Goal: Task Accomplishment & Management: Manage account settings

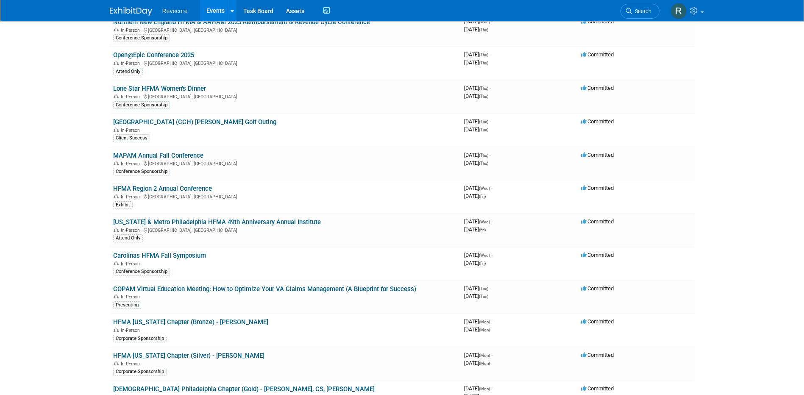
scroll to position [466, 0]
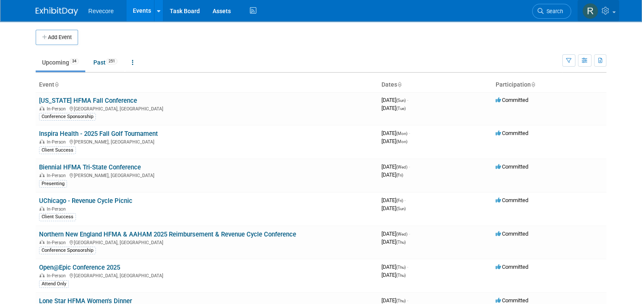
drag, startPoint x: 622, startPoint y: 17, endPoint x: 623, endPoint y: 38, distance: 21.2
click at [619, 17] on link at bounding box center [598, 10] width 42 height 21
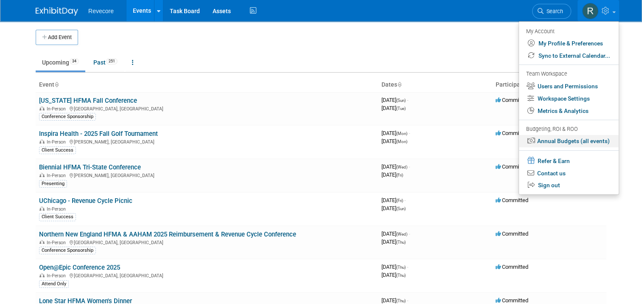
click at [594, 139] on link "Annual Budgets (all events)" at bounding box center [569, 141] width 100 height 12
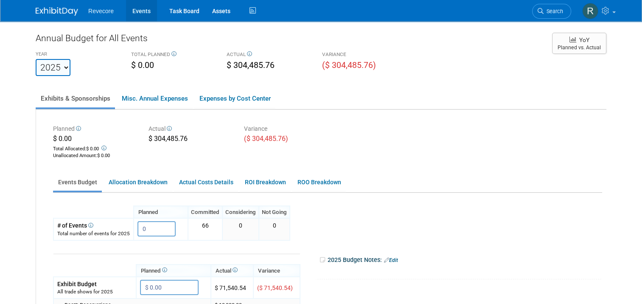
click at [139, 15] on link "Events" at bounding box center [141, 10] width 31 height 21
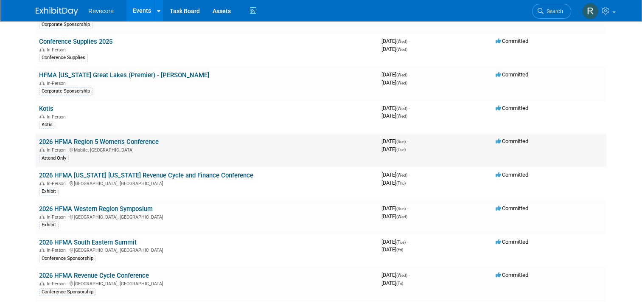
scroll to position [843, 0]
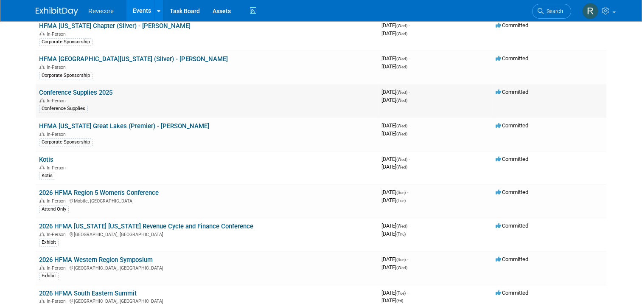
click at [93, 89] on link "Conference Supplies 2025" at bounding box center [75, 93] width 73 height 8
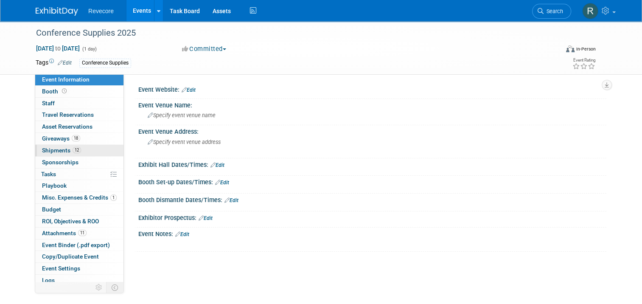
click at [73, 147] on span "12" at bounding box center [77, 150] width 8 height 6
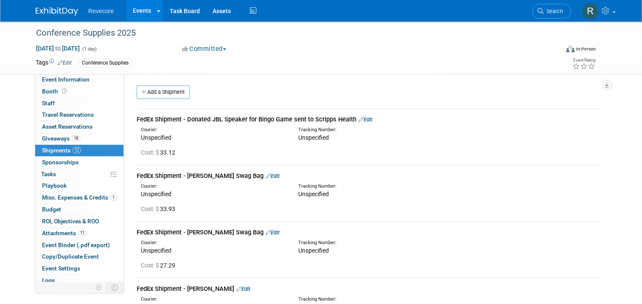
click at [152, 94] on link "Add a Shipment" at bounding box center [163, 92] width 53 height 14
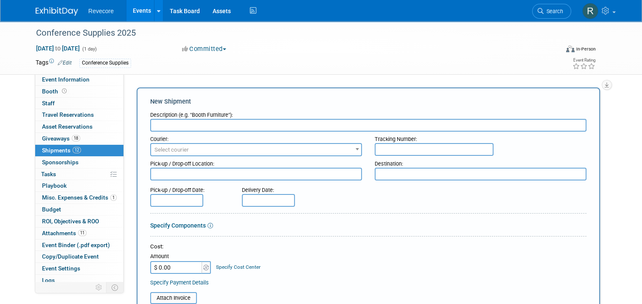
paste input "FedEx - Shipped 2 pullovers to Deepak Kohli for India visit (Brian's request)"
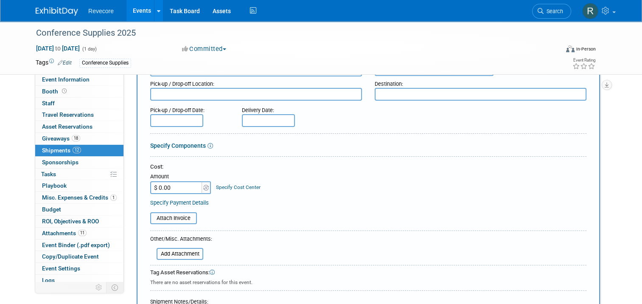
scroll to position [85, 0]
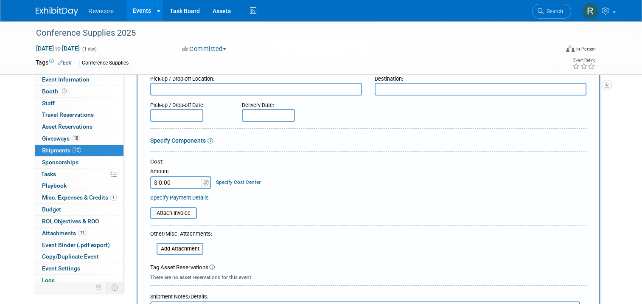
type input "FedEx - Shipped 2 pullovers to Deepak Kohli for India visit (Brian's request)"
click at [178, 180] on input "$ 0.00" at bounding box center [176, 182] width 53 height 13
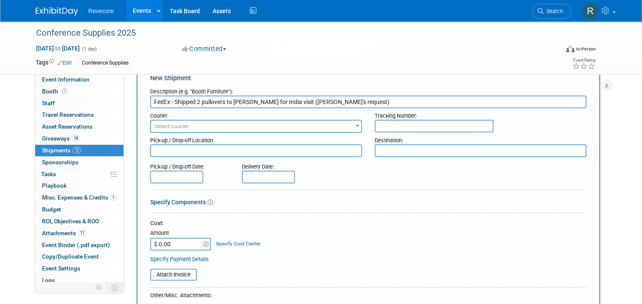
scroll to position [42, 0]
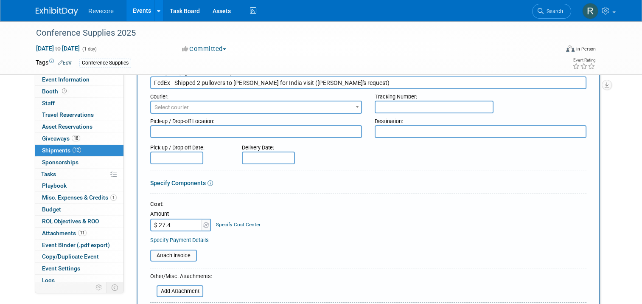
type input "$ 27.47"
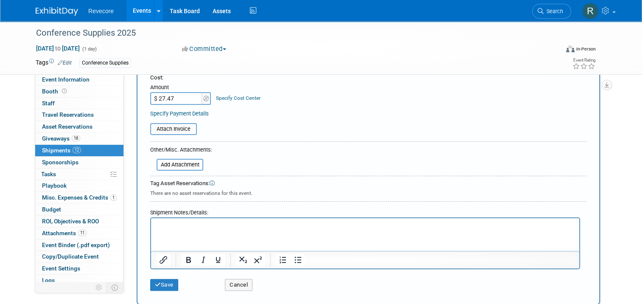
scroll to position [170, 0]
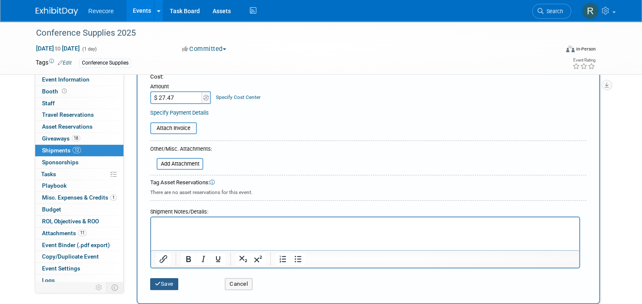
click at [169, 278] on button "Save" at bounding box center [164, 284] width 28 height 12
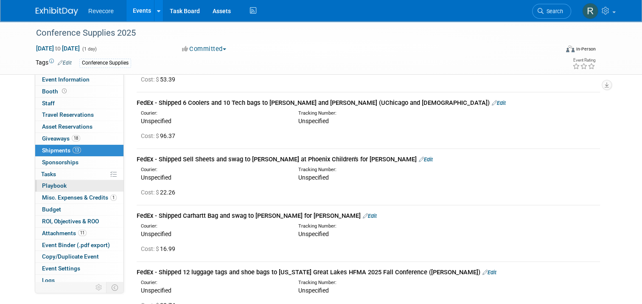
scroll to position [429, 0]
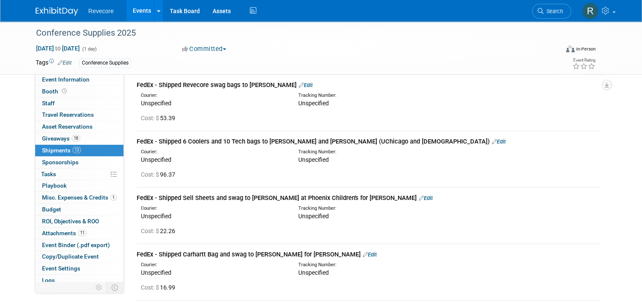
click at [98, 151] on link "13 Shipments 13" at bounding box center [79, 150] width 88 height 11
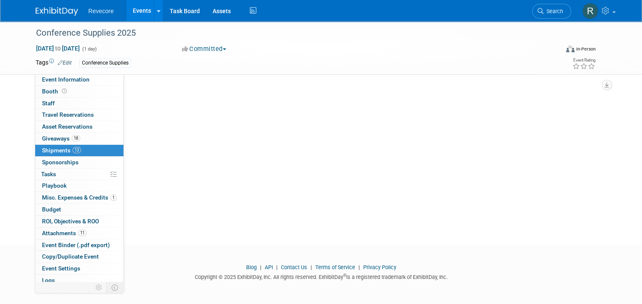
scroll to position [0, 0]
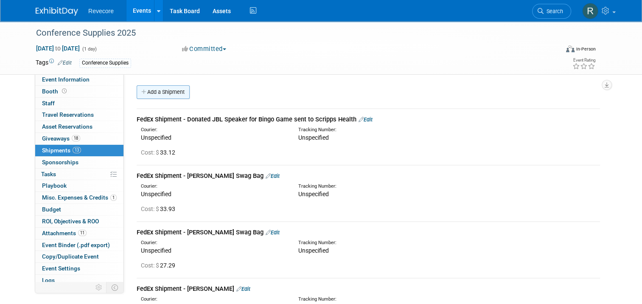
click at [176, 98] on link "Add a Shipment" at bounding box center [163, 92] width 53 height 14
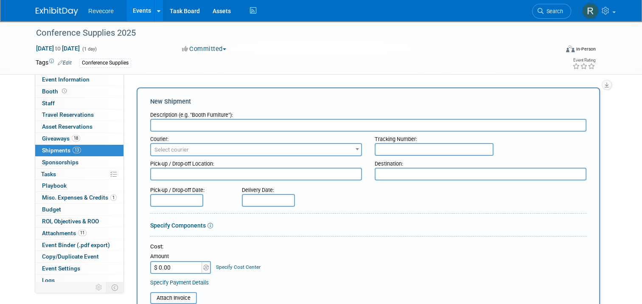
click at [268, 126] on input "text" at bounding box center [368, 125] width 436 height 13
paste input "FedEx - Shipped Scott Hori swag items to take to hospital visits"
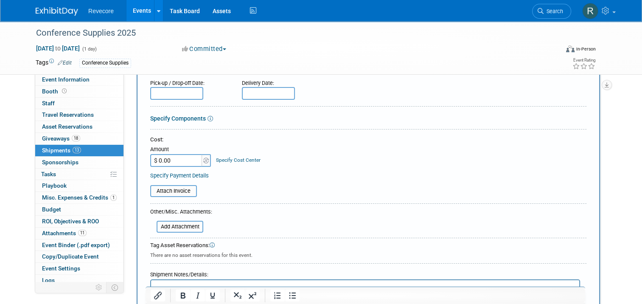
scroll to position [127, 0]
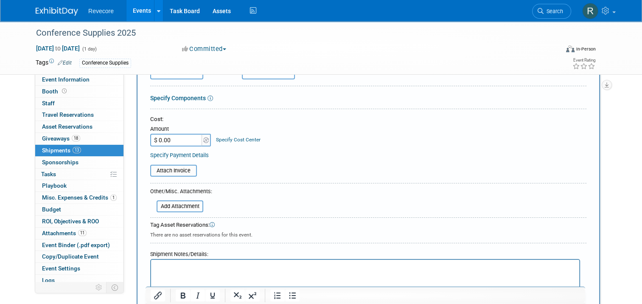
type input "FedEx - Shipped Scott Hori swag items to take to hospital visits"
click at [171, 141] on input "$ 0.00" at bounding box center [176, 140] width 53 height 13
type input "$ 74.45"
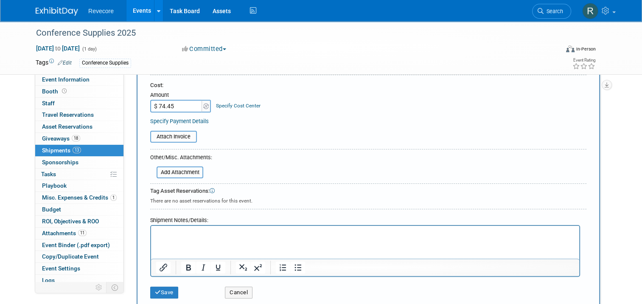
scroll to position [212, 0]
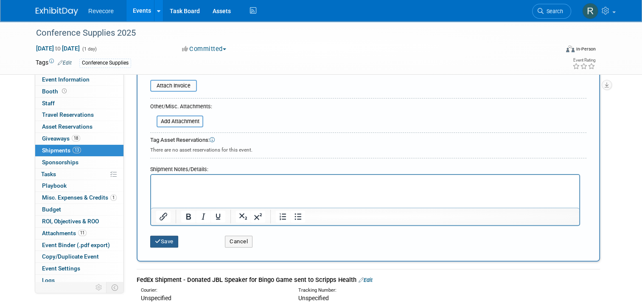
click at [166, 242] on button "Save" at bounding box center [164, 241] width 28 height 12
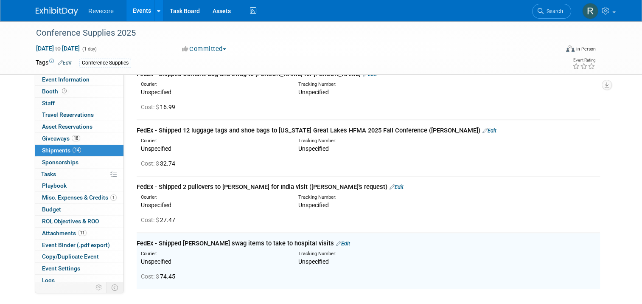
scroll to position [472, 0]
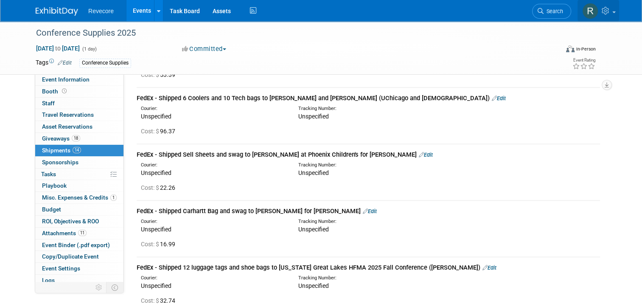
drag, startPoint x: 611, startPoint y: 12, endPoint x: 608, endPoint y: 31, distance: 19.3
click at [611, 12] on icon at bounding box center [606, 11] width 10 height 8
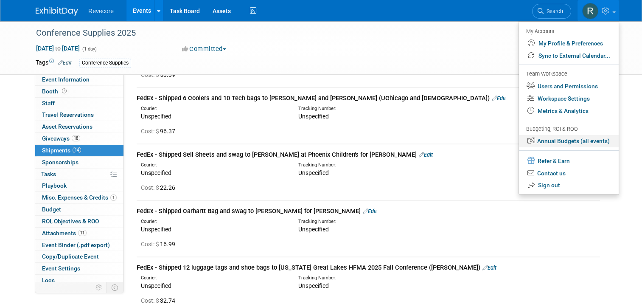
click at [586, 138] on link "Annual Budgets (all events)" at bounding box center [569, 141] width 100 height 12
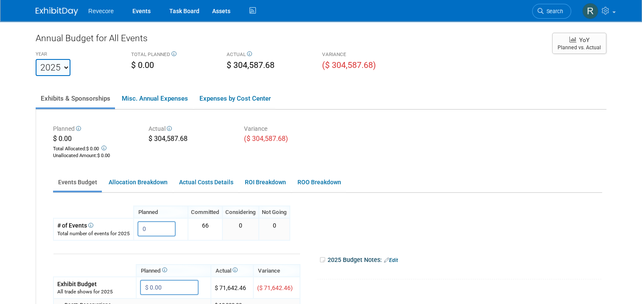
click at [409, 98] on ul "Exhibits & Sponsorships Misc. Annual Expenses Expenses by Cost Center" at bounding box center [321, 99] width 570 height 21
click at [419, 103] on ul "Exhibits & Sponsorships Misc. Annual Expenses Expenses by Cost Center" at bounding box center [321, 99] width 570 height 21
